Goal: Task Accomplishment & Management: Use online tool/utility

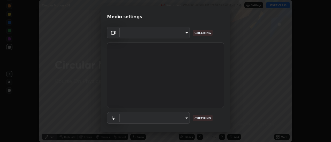
scroll to position [27, 0]
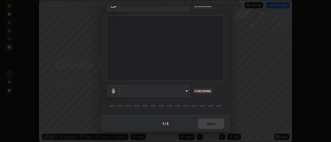
click at [188, 92] on body "Erase all Circular Motion - 01 Recording WAS SCHEDULED TO START AT 6:45 AM Sett…" at bounding box center [165, 71] width 331 height 142
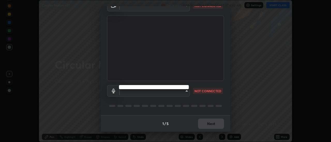
type input "44134bf7a8d99afe64d27264e9a53929b478b2256661848a109f17fa299ca795"
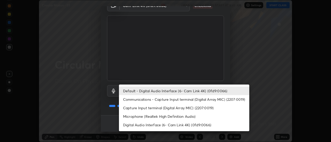
click at [194, 125] on li "Digital Audio Interface (6- Cam Link 4K) (0fd9:0066)" at bounding box center [184, 125] width 130 height 9
type input "1af621e1ed7b76384168e77dc64d639cd7d9a05f3c3968ad9a1a50a54d42bb4b"
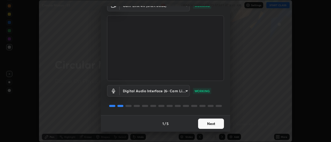
click at [212, 120] on button "Next" at bounding box center [211, 124] width 26 height 10
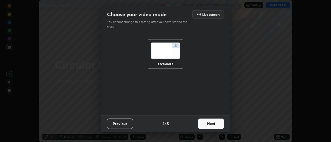
click at [215, 122] on button "Next" at bounding box center [211, 124] width 26 height 10
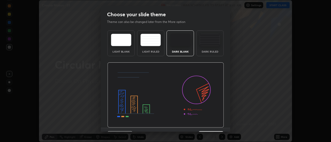
click at [216, 122] on img at bounding box center [165, 96] width 117 height 66
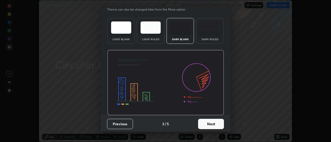
scroll to position [13, 0]
click at [218, 123] on button "Next" at bounding box center [211, 124] width 26 height 10
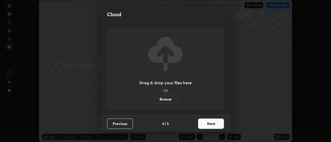
scroll to position [0, 0]
click at [219, 123] on button "Next" at bounding box center [211, 124] width 26 height 10
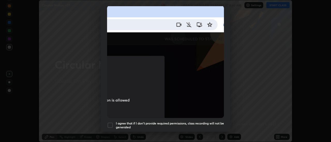
scroll to position [122, 0]
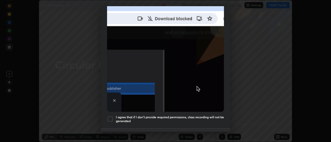
click at [195, 116] on h5 "I agree that if I don't provide required permissions, class recording will not …" at bounding box center [170, 120] width 108 height 8
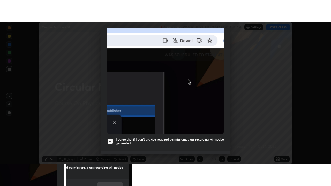
scroll to position [133, 0]
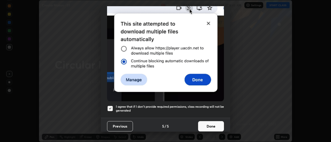
click at [209, 121] on button "Done" at bounding box center [211, 126] width 26 height 10
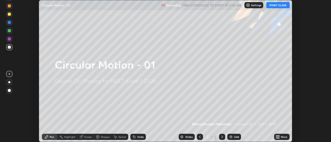
click at [277, 136] on icon at bounding box center [276, 136] width 1 height 1
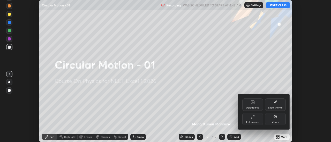
click at [252, 120] on div "Full screen" at bounding box center [252, 119] width 21 height 12
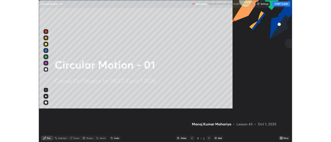
scroll to position [186, 331]
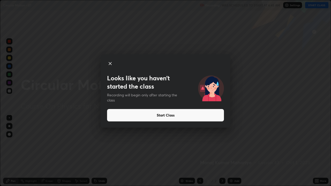
click at [117, 117] on button "Start Class" at bounding box center [165, 115] width 117 height 12
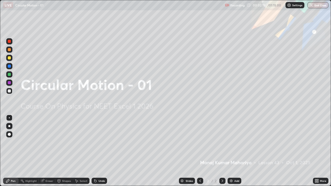
click at [229, 142] on img at bounding box center [231, 181] width 4 height 4
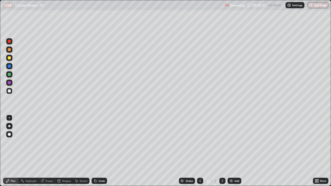
click at [9, 126] on div at bounding box center [9, 126] width 2 height 2
click at [9, 92] on div at bounding box center [9, 90] width 3 height 3
click at [9, 126] on div at bounding box center [9, 126] width 2 height 2
click at [93, 142] on icon at bounding box center [95, 181] width 4 height 4
click at [94, 142] on icon at bounding box center [95, 181] width 2 height 2
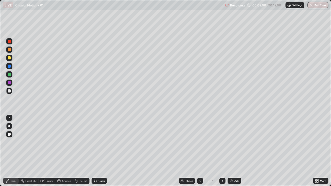
click at [93, 142] on icon at bounding box center [95, 181] width 4 height 4
click at [94, 142] on icon at bounding box center [94, 180] width 1 height 1
click at [95, 142] on icon at bounding box center [95, 181] width 2 height 2
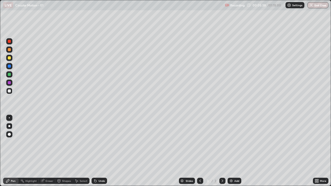
click at [94, 142] on icon at bounding box center [94, 180] width 1 height 1
click at [95, 142] on icon at bounding box center [95, 181] width 2 height 2
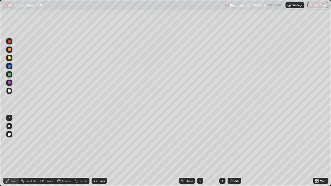
click at [95, 142] on icon at bounding box center [95, 181] width 2 height 2
click at [94, 142] on div "Undo" at bounding box center [100, 181] width 16 height 6
click at [95, 142] on icon at bounding box center [95, 181] width 2 height 2
click at [10, 58] on div at bounding box center [9, 57] width 3 height 3
click at [97, 142] on div "Undo" at bounding box center [100, 181] width 16 height 6
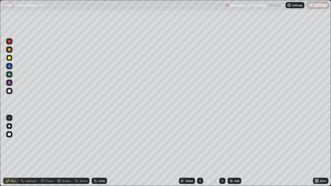
click at [97, 142] on div "Undo" at bounding box center [100, 181] width 16 height 6
click at [96, 142] on icon at bounding box center [95, 181] width 4 height 4
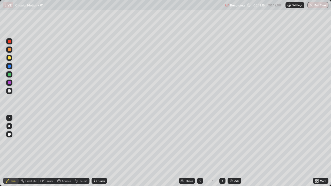
click at [230, 142] on img at bounding box center [231, 181] width 4 height 4
click at [11, 91] on div at bounding box center [9, 90] width 3 height 3
click at [227, 142] on div "Add" at bounding box center [234, 181] width 14 height 6
click at [8, 91] on div at bounding box center [9, 90] width 3 height 3
click at [95, 142] on icon at bounding box center [95, 181] width 2 height 2
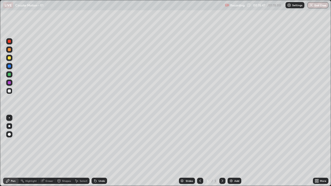
click at [95, 142] on icon at bounding box center [95, 181] width 2 height 2
click at [9, 41] on div at bounding box center [9, 41] width 3 height 3
click at [232, 142] on img at bounding box center [231, 181] width 4 height 4
click at [200, 142] on icon at bounding box center [200, 181] width 4 height 4
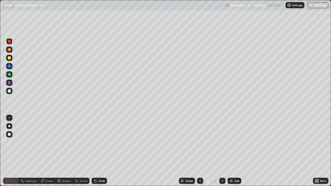
click at [222, 142] on icon at bounding box center [222, 181] width 4 height 4
click at [12, 92] on div at bounding box center [9, 91] width 6 height 6
click at [10, 92] on div at bounding box center [9, 90] width 3 height 3
click at [11, 58] on div at bounding box center [9, 58] width 6 height 6
click at [94, 142] on icon at bounding box center [94, 180] width 1 height 1
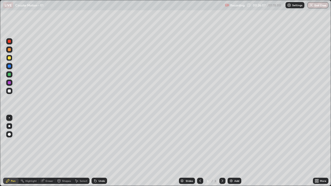
click at [95, 142] on icon at bounding box center [95, 181] width 2 height 2
click at [233, 142] on div "Add" at bounding box center [234, 181] width 14 height 6
click at [9, 92] on div at bounding box center [9, 90] width 3 height 3
click at [94, 142] on icon at bounding box center [95, 181] width 2 height 2
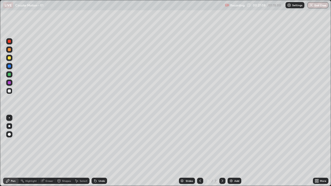
click at [94, 142] on icon at bounding box center [94, 180] width 1 height 1
click at [94, 142] on icon at bounding box center [95, 181] width 2 height 2
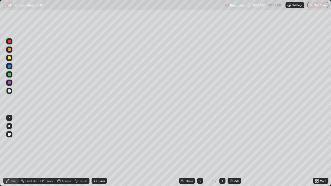
click at [94, 142] on icon at bounding box center [94, 180] width 1 height 1
click at [96, 142] on div "Undo" at bounding box center [100, 181] width 16 height 6
click at [97, 142] on div "Undo" at bounding box center [100, 181] width 16 height 6
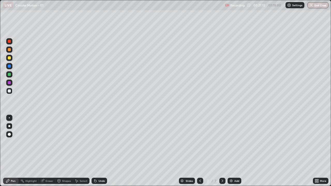
click at [96, 142] on div "Undo" at bounding box center [100, 181] width 16 height 6
click at [96, 142] on icon at bounding box center [95, 181] width 4 height 4
click at [13, 142] on div "Pen" at bounding box center [13, 181] width 5 height 3
click at [49, 142] on div "Eraser" at bounding box center [49, 181] width 8 height 3
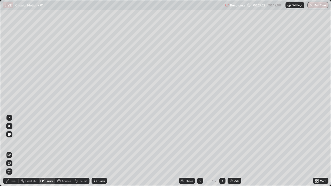
click at [16, 142] on div "Pen" at bounding box center [11, 181] width 16 height 6
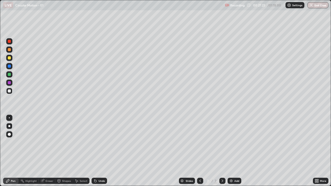
click at [63, 142] on div "Shapes" at bounding box center [64, 181] width 18 height 6
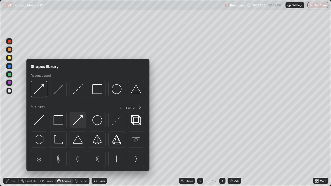
click at [78, 121] on img at bounding box center [78, 120] width 10 height 10
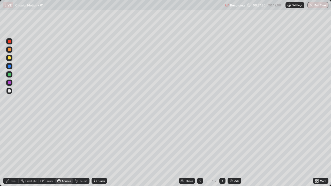
click at [14, 142] on div "Pen" at bounding box center [11, 181] width 16 height 6
click at [9, 91] on div at bounding box center [9, 90] width 3 height 3
click at [10, 58] on div at bounding box center [9, 57] width 3 height 3
click at [11, 142] on div at bounding box center [9, 145] width 8 height 62
click at [234, 142] on div "Add" at bounding box center [236, 181] width 5 height 3
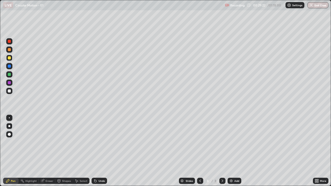
click at [10, 90] on div at bounding box center [9, 90] width 3 height 3
click at [9, 58] on div at bounding box center [9, 57] width 3 height 3
click at [68, 142] on div "Shapes" at bounding box center [66, 181] width 9 height 3
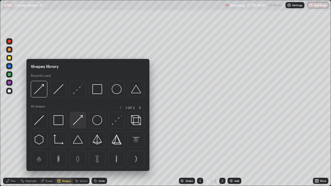
click at [78, 120] on img at bounding box center [78, 120] width 10 height 10
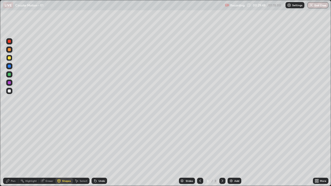
click at [94, 142] on icon at bounding box center [94, 180] width 1 height 1
click at [97, 142] on div "Undo" at bounding box center [100, 181] width 16 height 6
click at [96, 142] on div "Undo" at bounding box center [100, 181] width 16 height 6
click at [64, 142] on div "Shapes" at bounding box center [66, 181] width 9 height 3
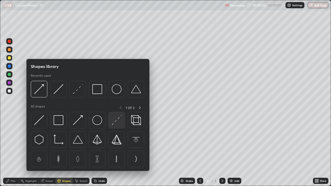
click at [118, 120] on img at bounding box center [117, 120] width 10 height 10
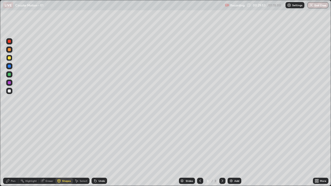
click at [14, 142] on div "Pen" at bounding box center [13, 181] width 5 height 3
click at [9, 43] on div at bounding box center [9, 41] width 3 height 3
click at [14, 142] on div "Pen" at bounding box center [11, 181] width 16 height 6
click at [11, 91] on div at bounding box center [9, 91] width 6 height 6
click at [95, 142] on icon at bounding box center [95, 181] width 2 height 2
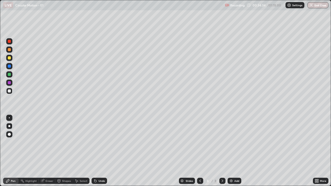
click at [10, 42] on div at bounding box center [9, 41] width 3 height 3
click at [10, 58] on div at bounding box center [9, 57] width 3 height 3
click at [232, 142] on img at bounding box center [231, 181] width 4 height 4
click at [9, 92] on div at bounding box center [9, 90] width 3 height 3
click at [64, 142] on div "Shapes" at bounding box center [64, 181] width 18 height 6
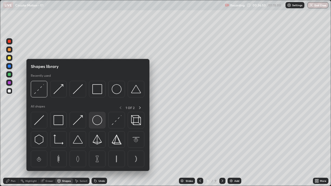
click at [95, 121] on img at bounding box center [97, 120] width 10 height 10
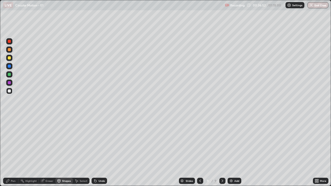
click at [13, 142] on div "Pen" at bounding box center [11, 181] width 16 height 6
click at [10, 58] on div at bounding box center [9, 57] width 3 height 3
click at [11, 89] on div at bounding box center [9, 91] width 6 height 6
click at [69, 142] on div "Shapes" at bounding box center [66, 181] width 9 height 3
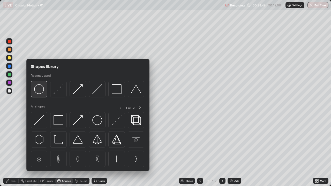
click at [40, 90] on img at bounding box center [39, 89] width 10 height 10
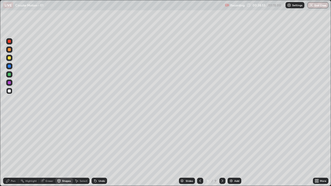
click at [16, 142] on div "Pen" at bounding box center [11, 181] width 16 height 6
click at [10, 58] on div at bounding box center [9, 57] width 3 height 3
click at [11, 91] on div at bounding box center [9, 91] width 6 height 6
click at [9, 42] on div at bounding box center [9, 41] width 3 height 3
click at [10, 92] on div at bounding box center [9, 90] width 3 height 3
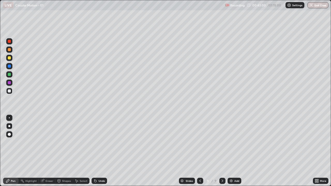
click at [9, 42] on div at bounding box center [9, 41] width 3 height 3
click at [65, 142] on div "Shapes" at bounding box center [66, 181] width 9 height 3
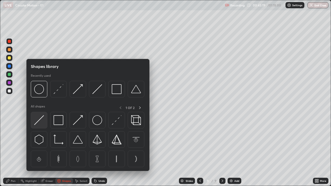
click at [37, 121] on img at bounding box center [39, 120] width 10 height 10
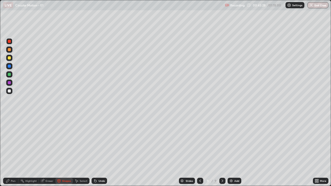
click at [10, 90] on div at bounding box center [9, 90] width 3 height 3
click at [14, 142] on div "Pen" at bounding box center [11, 181] width 16 height 6
click at [66, 142] on div "Shapes" at bounding box center [66, 181] width 9 height 3
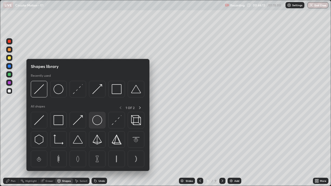
click at [94, 123] on img at bounding box center [97, 120] width 10 height 10
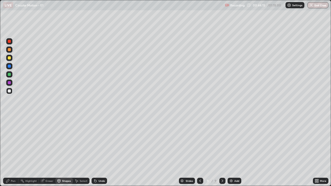
click at [12, 142] on div "Pen" at bounding box center [11, 181] width 16 height 6
click at [9, 58] on div at bounding box center [9, 57] width 3 height 3
click at [232, 142] on img at bounding box center [231, 181] width 4 height 4
click at [9, 89] on div at bounding box center [9, 90] width 3 height 3
click at [63, 142] on div "Shapes" at bounding box center [66, 181] width 9 height 3
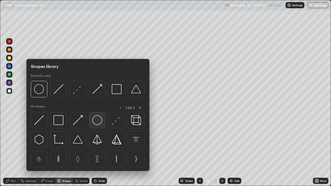
click at [97, 121] on img at bounding box center [97, 120] width 10 height 10
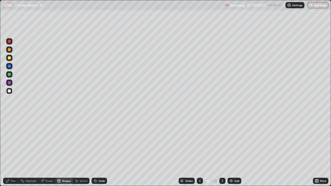
click at [15, 142] on div "Pen" at bounding box center [13, 181] width 5 height 3
click at [9, 41] on div at bounding box center [9, 41] width 3 height 3
click at [10, 91] on div at bounding box center [9, 90] width 3 height 3
click at [9, 57] on div at bounding box center [9, 57] width 3 height 3
click at [199, 142] on icon at bounding box center [200, 181] width 4 height 4
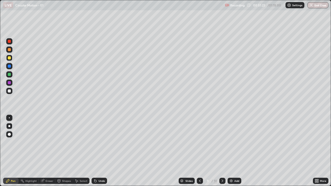
click at [199, 142] on icon at bounding box center [200, 181] width 4 height 4
click at [201, 142] on icon at bounding box center [200, 181] width 4 height 4
click at [202, 142] on div at bounding box center [200, 181] width 6 height 6
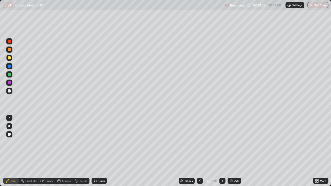
click at [202, 142] on div at bounding box center [200, 181] width 6 height 6
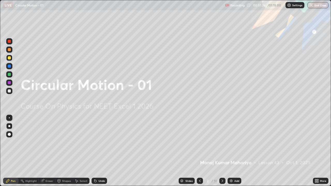
click at [222, 142] on icon at bounding box center [222, 181] width 4 height 4
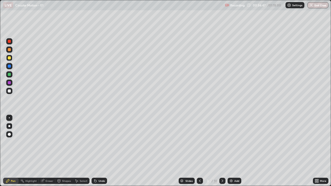
click at [220, 142] on icon at bounding box center [222, 181] width 4 height 4
click at [222, 142] on icon at bounding box center [222, 181] width 4 height 4
click at [220, 142] on icon at bounding box center [222, 181] width 4 height 4
click at [199, 142] on icon at bounding box center [200, 181] width 4 height 4
click at [223, 142] on icon at bounding box center [222, 181] width 4 height 4
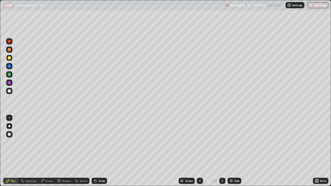
click at [9, 42] on div at bounding box center [9, 41] width 3 height 3
click at [222, 142] on icon at bounding box center [222, 181] width 4 height 4
click at [248, 5] on div "Recording 01:09:18 / 01:15:00 Settings End Class" at bounding box center [276, 5] width 103 height 10
click at [222, 142] on icon at bounding box center [222, 181] width 4 height 4
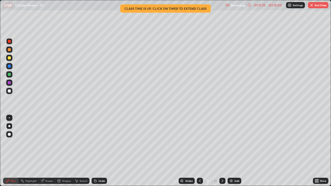
click at [222, 142] on icon at bounding box center [222, 181] width 4 height 4
click at [200, 142] on div at bounding box center [200, 181] width 6 height 6
click at [313, 5] on img "button" at bounding box center [311, 5] width 4 height 4
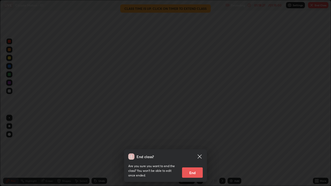
click at [196, 142] on button "End" at bounding box center [192, 173] width 21 height 10
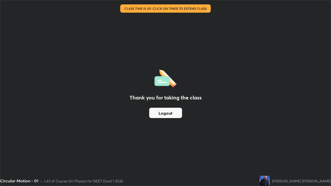
click at [170, 103] on div "Thank you for taking the class Logout" at bounding box center [165, 93] width 330 height 186
click at [171, 101] on h2 "Thank you for taking the class" at bounding box center [166, 98] width 72 height 8
click at [167, 100] on h2 "Thank you for taking the class" at bounding box center [166, 98] width 72 height 8
click at [165, 102] on div "Thank you for taking the class Logout" at bounding box center [165, 93] width 330 height 186
click at [166, 102] on div "Thank you for taking the class Logout" at bounding box center [165, 93] width 330 height 186
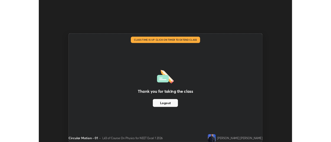
scroll to position [25708, 25520]
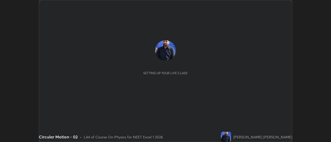
scroll to position [142, 331]
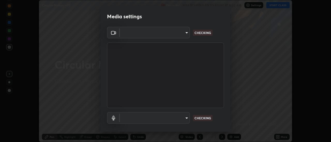
click at [185, 118] on body "Erase all Circular Motion - 02 Recording WAS SCHEDULED TO START AT 8:05 AM Sett…" at bounding box center [165, 71] width 331 height 142
type input "44134bf7a8d99afe64d27264e9a53929b478b2256661848a109f17fa299ca795"
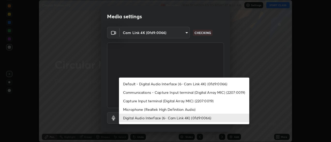
click at [192, 83] on li "Default - Digital Audio Interface (6- Cam Link 4K) (0fd9:0066)" at bounding box center [184, 84] width 130 height 9
type input "default"
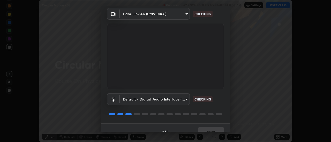
scroll to position [27, 0]
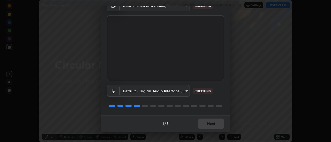
click at [205, 123] on div "1 / 5 Next" at bounding box center [165, 124] width 129 height 17
click at [204, 122] on div "1 / 5 Next" at bounding box center [165, 124] width 129 height 17
click at [203, 122] on div "1 / 5 Next" at bounding box center [165, 124] width 129 height 17
click at [204, 122] on div "1 / 5 Next" at bounding box center [165, 124] width 129 height 17
click at [206, 122] on div "1 / 5 Next" at bounding box center [165, 124] width 129 height 17
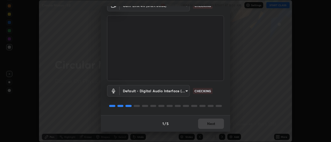
click at [206, 122] on div "1 / 5 Next" at bounding box center [165, 124] width 129 height 17
click at [208, 124] on div "1 / 5 Next" at bounding box center [165, 124] width 129 height 17
click at [209, 124] on div "1 / 5 Next" at bounding box center [165, 124] width 129 height 17
click at [210, 125] on div "1 / 5 Next" at bounding box center [165, 124] width 129 height 17
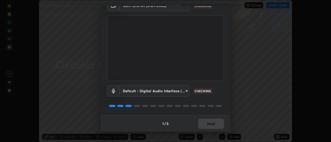
click at [210, 125] on div "1 / 5 Next" at bounding box center [165, 124] width 129 height 17
click at [209, 125] on div "1 / 5 Next" at bounding box center [165, 124] width 129 height 17
click at [209, 124] on div "1 / 5 Next" at bounding box center [165, 124] width 129 height 17
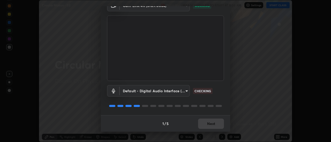
click at [209, 124] on div "1 / 5 Next" at bounding box center [165, 124] width 129 height 17
click at [209, 125] on div "1 / 5 Next" at bounding box center [165, 124] width 129 height 17
click at [209, 124] on div "1 / 5 Next" at bounding box center [165, 124] width 129 height 17
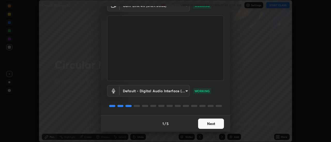
click at [209, 124] on button "Next" at bounding box center [211, 124] width 26 height 10
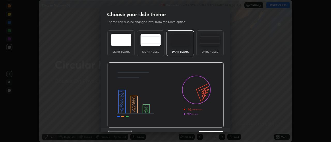
click at [209, 124] on img at bounding box center [165, 96] width 117 height 66
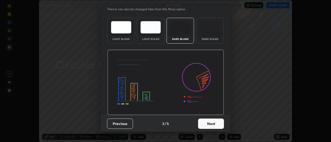
click at [209, 121] on button "Next" at bounding box center [211, 124] width 26 height 10
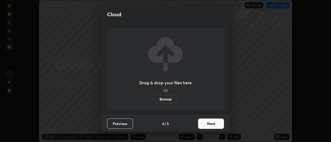
click at [211, 123] on button "Next" at bounding box center [211, 124] width 26 height 10
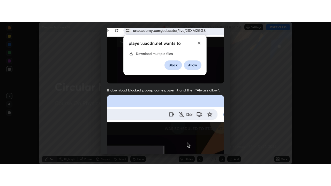
scroll to position [133, 0]
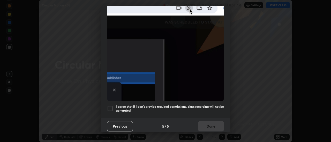
click at [179, 106] on h5 "I agree that if I don't provide required permissions, class recording will not …" at bounding box center [170, 109] width 108 height 8
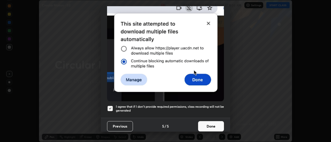
click at [204, 123] on button "Done" at bounding box center [211, 126] width 26 height 10
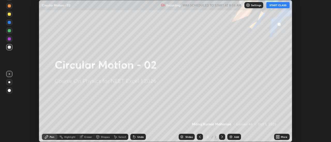
click at [278, 137] on icon at bounding box center [278, 137] width 4 height 4
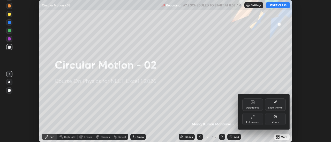
click at [252, 122] on div "Full screen" at bounding box center [252, 122] width 13 height 3
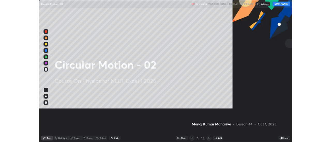
scroll to position [186, 331]
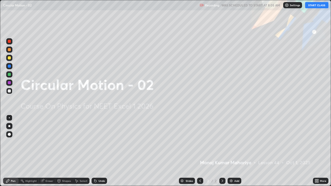
click at [313, 4] on button "START CLASS" at bounding box center [316, 5] width 23 height 6
click at [231, 142] on div "Add" at bounding box center [234, 181] width 14 height 6
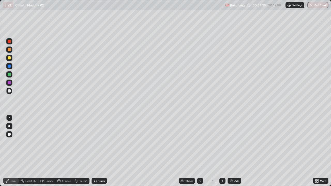
click at [10, 127] on div at bounding box center [9, 126] width 6 height 6
click at [93, 142] on icon at bounding box center [95, 181] width 4 height 4
click at [94, 142] on icon at bounding box center [95, 181] width 2 height 2
click at [95, 142] on icon at bounding box center [95, 181] width 2 height 2
click at [96, 142] on icon at bounding box center [95, 181] width 4 height 4
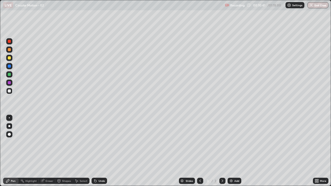
click at [95, 142] on icon at bounding box center [95, 181] width 2 height 2
click at [94, 142] on icon at bounding box center [95, 181] width 2 height 2
click at [65, 142] on div "Shapes" at bounding box center [66, 181] width 9 height 3
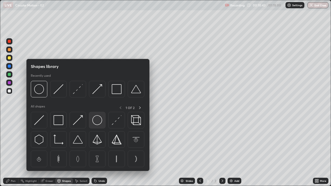
click at [96, 126] on div at bounding box center [97, 120] width 17 height 17
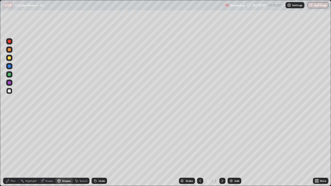
click at [12, 142] on div "Pen" at bounding box center [13, 181] width 5 height 3
click at [10, 89] on div at bounding box center [9, 91] width 6 height 6
click at [10, 41] on div at bounding box center [9, 41] width 3 height 3
click at [10, 58] on div at bounding box center [9, 57] width 3 height 3
click at [96, 142] on div "Undo" at bounding box center [100, 181] width 16 height 6
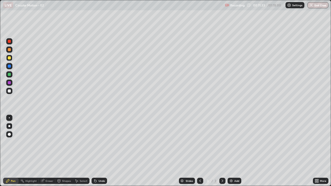
click at [96, 142] on icon at bounding box center [95, 181] width 4 height 4
click at [231, 142] on img at bounding box center [231, 181] width 4 height 4
click at [10, 91] on div at bounding box center [9, 90] width 3 height 3
click at [95, 142] on icon at bounding box center [95, 181] width 2 height 2
click at [95, 142] on div "Undo" at bounding box center [100, 181] width 16 height 6
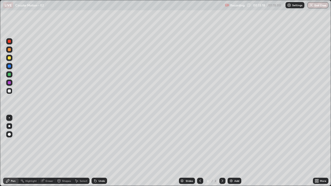
click at [95, 142] on div "Undo" at bounding box center [100, 181] width 16 height 6
click at [94, 142] on icon at bounding box center [95, 181] width 4 height 4
click at [10, 134] on div at bounding box center [9, 134] width 3 height 3
click at [13, 142] on div "Pen" at bounding box center [13, 181] width 5 height 3
click at [9, 126] on div at bounding box center [9, 126] width 2 height 2
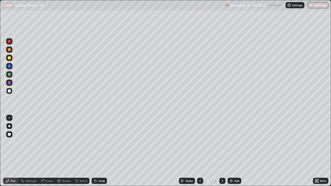
click at [97, 142] on icon at bounding box center [95, 181] width 4 height 4
click at [95, 142] on icon at bounding box center [95, 181] width 2 height 2
click at [94, 142] on icon at bounding box center [95, 181] width 2 height 2
click at [9, 92] on div at bounding box center [9, 90] width 3 height 3
click at [97, 142] on icon at bounding box center [95, 181] width 4 height 4
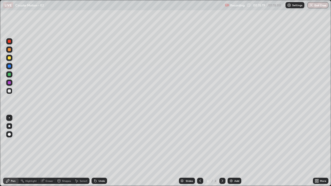
click at [95, 142] on icon at bounding box center [95, 181] width 2 height 2
click at [94, 142] on icon at bounding box center [95, 181] width 2 height 2
click at [9, 58] on div at bounding box center [9, 57] width 3 height 3
click at [232, 142] on img at bounding box center [231, 181] width 4 height 4
click at [9, 90] on div at bounding box center [9, 90] width 3 height 3
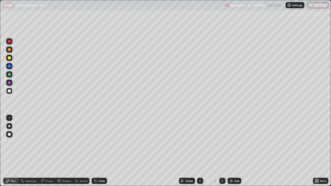
click at [9, 134] on div at bounding box center [9, 134] width 3 height 3
click at [96, 142] on icon at bounding box center [95, 181] width 4 height 4
click at [95, 142] on icon at bounding box center [95, 181] width 2 height 2
click at [94, 142] on icon at bounding box center [94, 180] width 1 height 1
click at [97, 142] on div "Undo" at bounding box center [100, 181] width 16 height 6
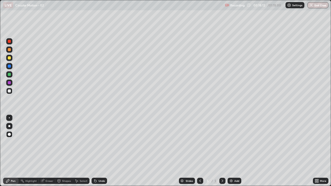
click at [94, 142] on icon at bounding box center [94, 180] width 1 height 1
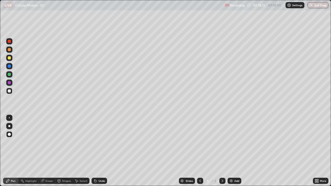
click at [94, 142] on icon at bounding box center [94, 180] width 1 height 1
click at [94, 142] on icon at bounding box center [95, 181] width 2 height 2
click at [95, 142] on icon at bounding box center [95, 181] width 2 height 2
click at [97, 142] on div "Undo" at bounding box center [100, 181] width 16 height 6
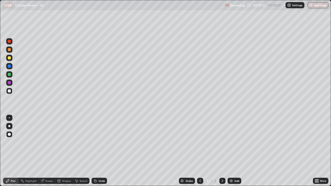
click at [9, 59] on div at bounding box center [9, 57] width 3 height 3
click at [9, 91] on div at bounding box center [9, 90] width 3 height 3
click at [8, 42] on div at bounding box center [9, 41] width 3 height 3
click at [9, 90] on div at bounding box center [9, 90] width 3 height 3
click at [234, 142] on div "Add" at bounding box center [236, 181] width 5 height 3
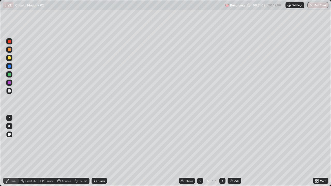
click at [10, 91] on div at bounding box center [9, 90] width 3 height 3
click at [8, 125] on div at bounding box center [9, 126] width 6 height 6
click at [64, 142] on div "Shapes" at bounding box center [66, 181] width 9 height 3
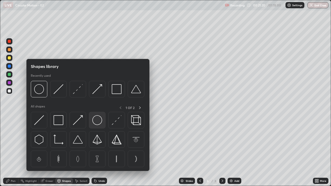
click at [95, 120] on img at bounding box center [97, 120] width 10 height 10
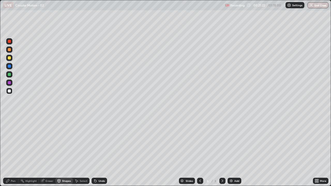
click at [14, 142] on div "Pen" at bounding box center [13, 181] width 5 height 3
click at [10, 126] on div at bounding box center [9, 126] width 2 height 2
click at [95, 142] on icon at bounding box center [95, 181] width 2 height 2
click at [67, 142] on div "Shapes" at bounding box center [66, 181] width 9 height 3
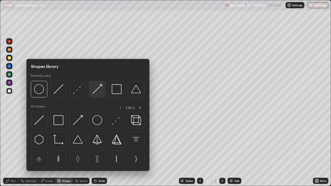
click at [95, 91] on img at bounding box center [97, 89] width 10 height 10
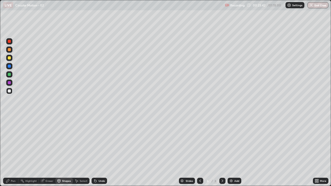
click at [12, 142] on div "Pen" at bounding box center [13, 181] width 5 height 3
click at [10, 49] on div at bounding box center [9, 49] width 3 height 3
click at [10, 41] on div at bounding box center [9, 41] width 3 height 3
click at [64, 142] on div "Shapes" at bounding box center [66, 181] width 9 height 3
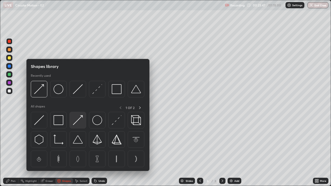
click at [81, 117] on img at bounding box center [78, 120] width 10 height 10
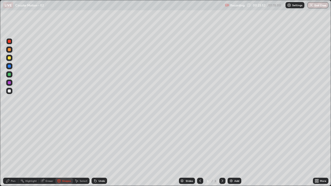
click at [11, 142] on div "Pen" at bounding box center [11, 181] width 16 height 6
click at [231, 142] on img at bounding box center [231, 181] width 4 height 4
click at [9, 92] on div at bounding box center [9, 90] width 3 height 3
click at [200, 142] on icon at bounding box center [200, 181] width 4 height 4
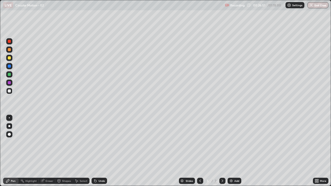
click at [224, 142] on div at bounding box center [222, 181] width 6 height 6
click at [222, 142] on icon at bounding box center [222, 181] width 4 height 4
click at [10, 91] on div at bounding box center [9, 90] width 3 height 3
click at [95, 142] on icon at bounding box center [95, 181] width 2 height 2
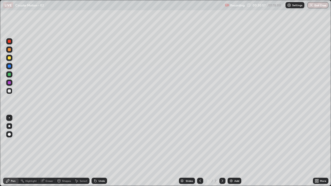
click at [233, 142] on div "Add" at bounding box center [234, 181] width 14 height 6
click at [10, 92] on div at bounding box center [9, 90] width 3 height 3
click at [199, 142] on div at bounding box center [200, 181] width 6 height 6
click at [222, 142] on icon at bounding box center [222, 181] width 4 height 4
click at [230, 142] on img at bounding box center [231, 181] width 4 height 4
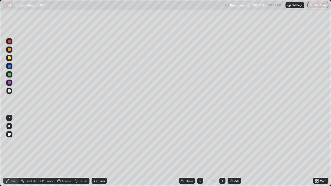
click at [10, 91] on div at bounding box center [9, 90] width 3 height 3
click at [96, 142] on icon at bounding box center [95, 181] width 4 height 4
click at [95, 142] on icon at bounding box center [95, 181] width 2 height 2
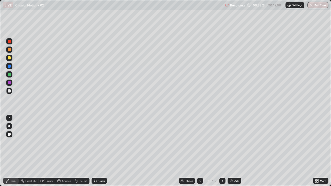
click at [94, 142] on icon at bounding box center [95, 181] width 2 height 2
click at [96, 142] on icon at bounding box center [95, 181] width 2 height 2
click at [95, 142] on icon at bounding box center [95, 181] width 2 height 2
click at [96, 142] on icon at bounding box center [95, 181] width 4 height 4
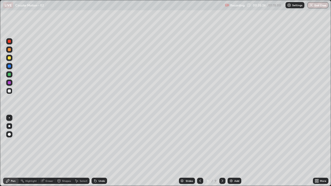
click at [97, 142] on div "Undo" at bounding box center [100, 181] width 16 height 6
click at [95, 142] on icon at bounding box center [95, 181] width 2 height 2
click at [94, 142] on icon at bounding box center [94, 180] width 1 height 1
click at [94, 142] on icon at bounding box center [95, 181] width 2 height 2
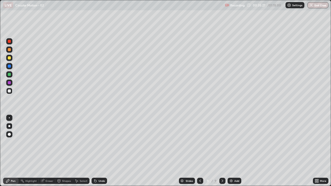
click at [94, 142] on icon at bounding box center [95, 181] width 2 height 2
click at [232, 142] on img at bounding box center [231, 181] width 4 height 4
click at [199, 142] on icon at bounding box center [200, 181] width 4 height 4
click at [222, 142] on icon at bounding box center [222, 181] width 4 height 4
click at [94, 142] on icon at bounding box center [94, 180] width 1 height 1
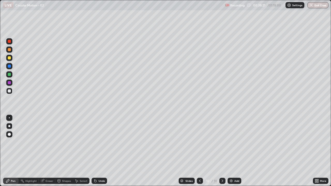
click at [96, 142] on icon at bounding box center [95, 181] width 2 height 2
click at [95, 142] on icon at bounding box center [95, 181] width 2 height 2
click at [9, 58] on div at bounding box center [9, 57] width 3 height 3
click at [94, 142] on icon at bounding box center [95, 181] width 2 height 2
click at [95, 142] on icon at bounding box center [95, 181] width 2 height 2
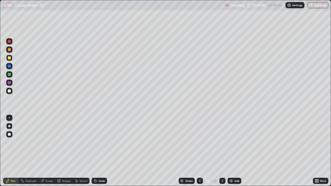
click at [53, 142] on div "Eraser" at bounding box center [47, 181] width 17 height 6
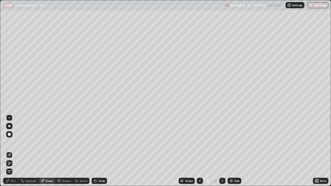
click at [199, 142] on icon at bounding box center [200, 181] width 4 height 4
click at [15, 142] on div "Pen" at bounding box center [13, 181] width 5 height 3
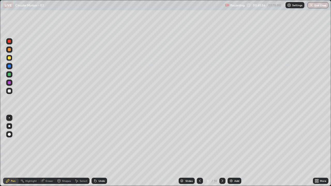
click at [10, 58] on div at bounding box center [9, 57] width 3 height 3
click at [221, 142] on icon at bounding box center [222, 181] width 4 height 4
click at [95, 142] on icon at bounding box center [95, 181] width 2 height 2
click at [93, 142] on icon at bounding box center [95, 181] width 4 height 4
click at [202, 142] on div at bounding box center [200, 181] width 6 height 6
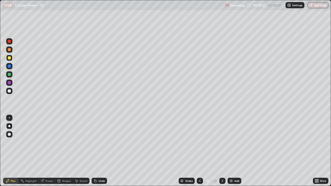
click at [201, 142] on div at bounding box center [200, 181] width 6 height 6
click at [200, 142] on icon at bounding box center [200, 181] width 4 height 4
click at [199, 142] on icon at bounding box center [200, 181] width 4 height 4
click at [200, 142] on icon at bounding box center [200, 181] width 4 height 4
click at [199, 142] on icon at bounding box center [200, 181] width 4 height 4
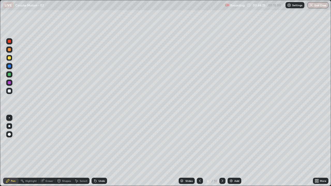
click at [202, 142] on div at bounding box center [200, 181] width 6 height 6
click at [224, 142] on div at bounding box center [222, 181] width 6 height 6
click at [199, 142] on icon at bounding box center [200, 181] width 4 height 4
click at [224, 142] on div at bounding box center [222, 181] width 6 height 6
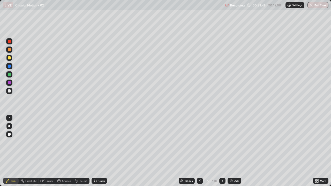
click at [222, 142] on icon at bounding box center [222, 181] width 4 height 4
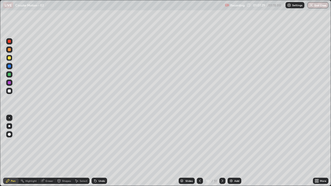
click at [199, 142] on icon at bounding box center [200, 181] width 4 height 4
click at [222, 142] on icon at bounding box center [223, 181] width 2 height 3
click at [200, 142] on icon at bounding box center [200, 181] width 4 height 4
click at [222, 142] on icon at bounding box center [222, 181] width 4 height 4
click at [199, 142] on div at bounding box center [200, 181] width 6 height 6
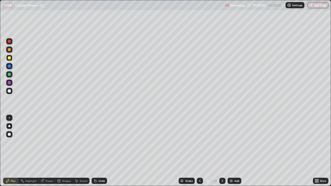
click at [222, 142] on icon at bounding box center [222, 181] width 4 height 4
click at [312, 5] on img "button" at bounding box center [311, 5] width 4 height 4
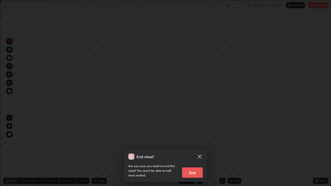
click at [193, 142] on button "End" at bounding box center [192, 173] width 21 height 10
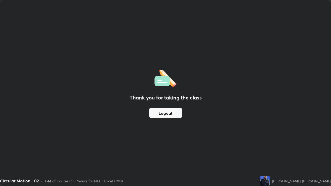
click at [161, 105] on div "Thank you for taking the class Logout" at bounding box center [165, 93] width 330 height 186
click at [163, 111] on button "Logout" at bounding box center [165, 113] width 33 height 10
click at [164, 111] on button "Logout" at bounding box center [165, 113] width 33 height 10
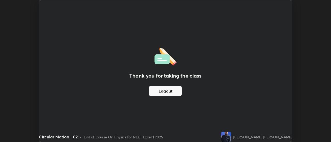
scroll to position [25708, 25520]
